Goal: Find specific page/section: Find specific page/section

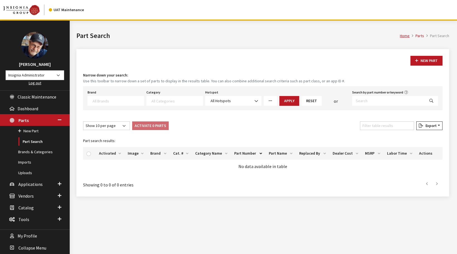
select select
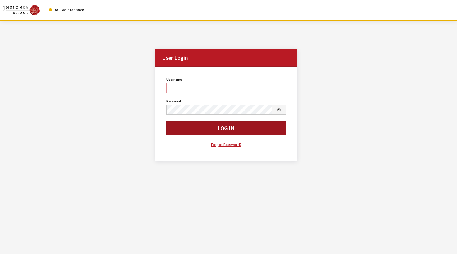
type input "rgoodwin"
click at [197, 133] on button "Log In" at bounding box center [226, 127] width 120 height 13
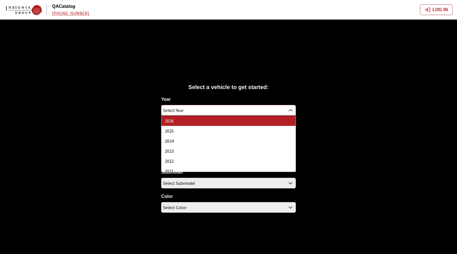
click at [181, 111] on span "Select Year" at bounding box center [173, 110] width 21 height 10
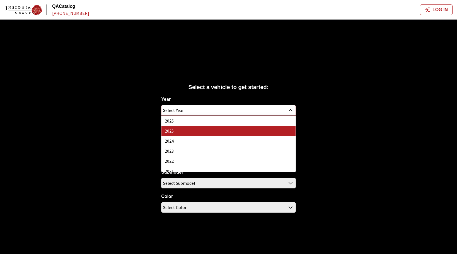
select select "43"
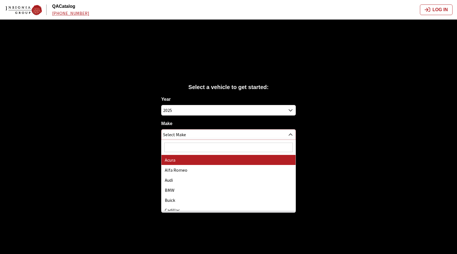
click at [182, 136] on span "Select Make" at bounding box center [174, 134] width 23 height 10
select select "22"
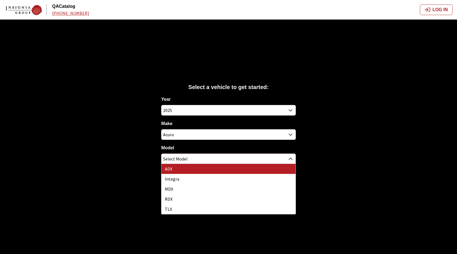
click at [182, 160] on span "Select Model" at bounding box center [175, 159] width 25 height 10
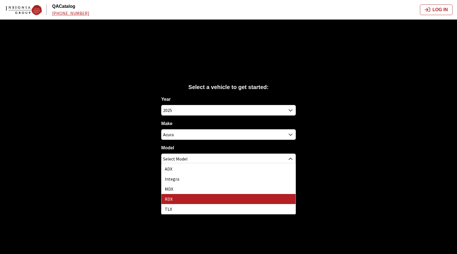
select select "265"
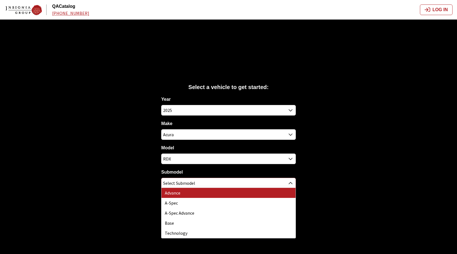
click at [183, 182] on span "Select Submodel" at bounding box center [179, 183] width 32 height 10
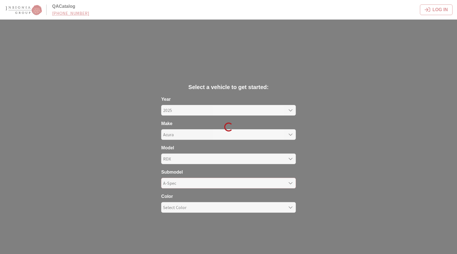
select select "2098"
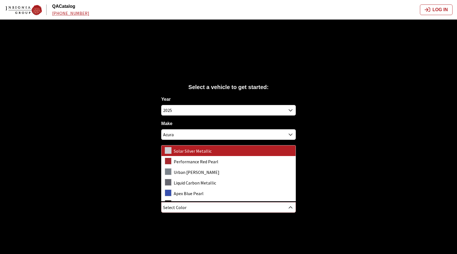
click at [185, 206] on span "Select Color" at bounding box center [174, 207] width 23 height 10
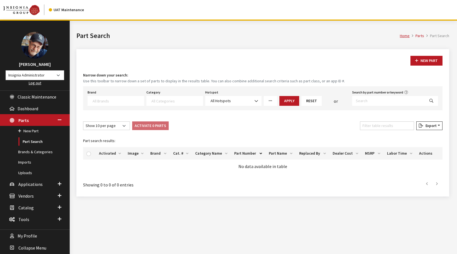
select select
